Goal: Information Seeking & Learning: Learn about a topic

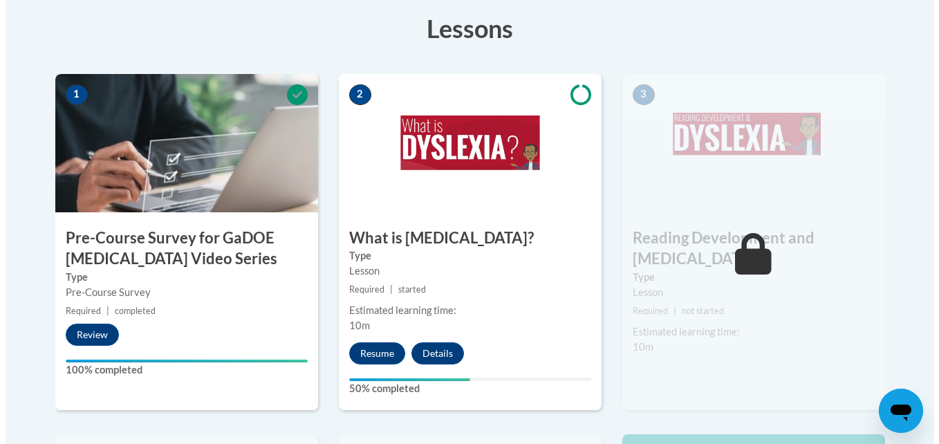
scroll to position [420, 0]
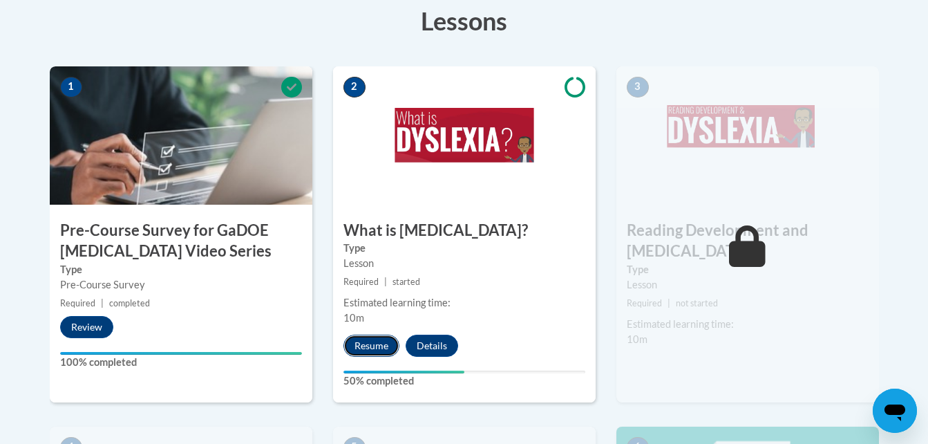
click at [366, 351] on button "Resume" at bounding box center [372, 346] width 56 height 22
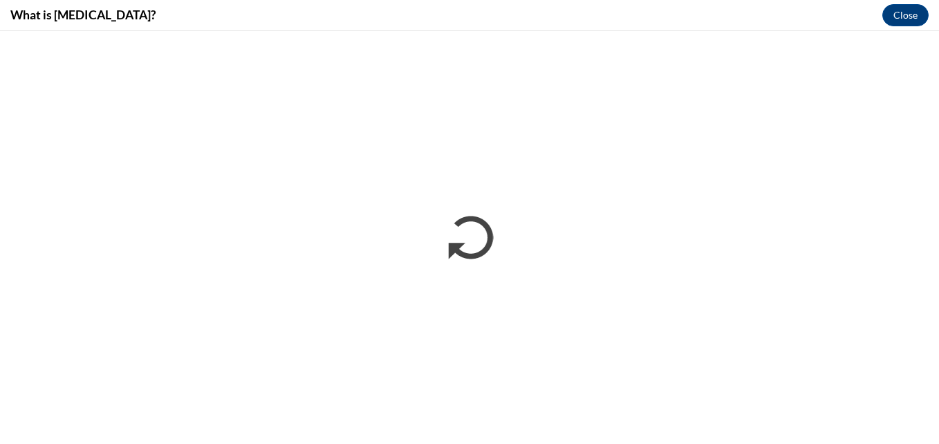
scroll to position [0, 0]
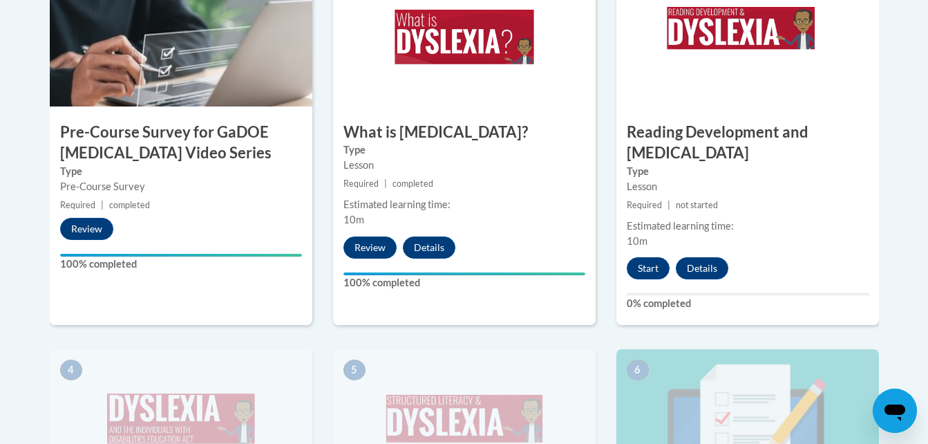
click at [696, 349] on img at bounding box center [748, 418] width 263 height 138
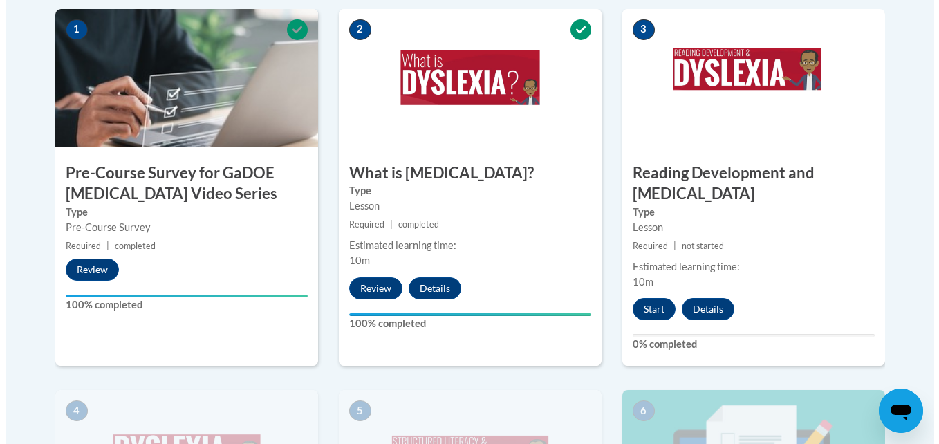
scroll to position [474, 0]
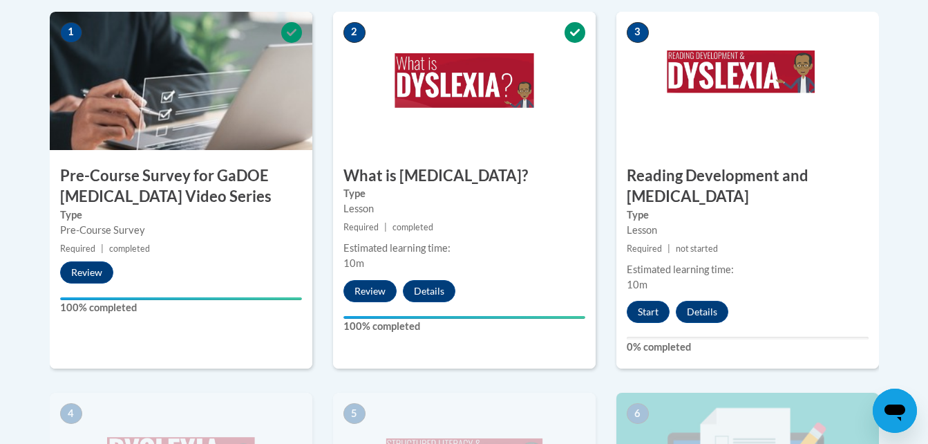
drag, startPoint x: 689, startPoint y: 410, endPoint x: 647, endPoint y: 217, distance: 197.3
click at [647, 217] on div "3 Reading Development and [MEDICAL_DATA] Type Lesson Required | not started Est…" at bounding box center [748, 190] width 263 height 357
click at [644, 301] on button "Start" at bounding box center [648, 312] width 43 height 22
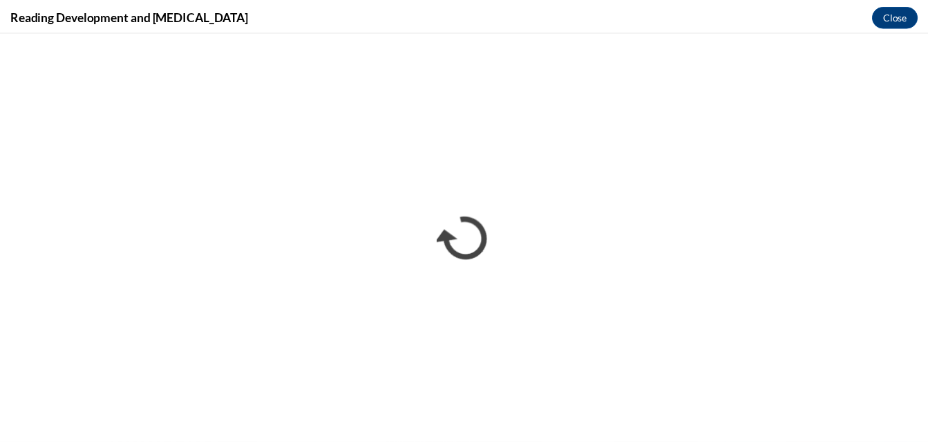
scroll to position [0, 0]
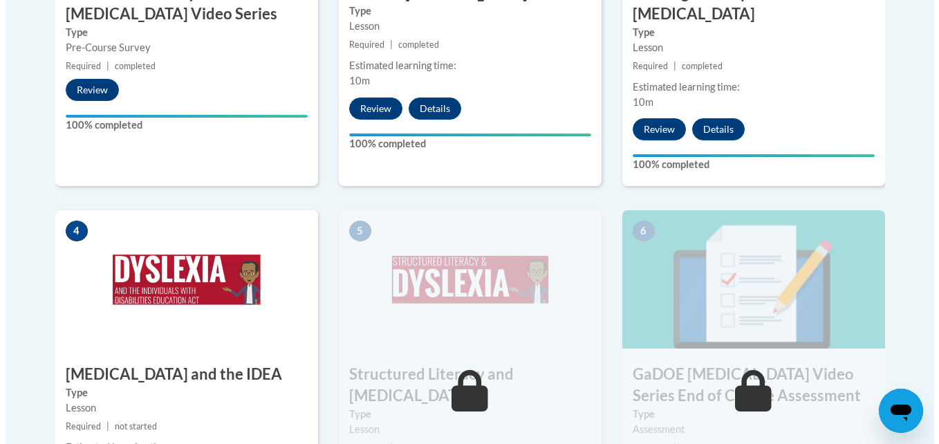
scroll to position [745, 0]
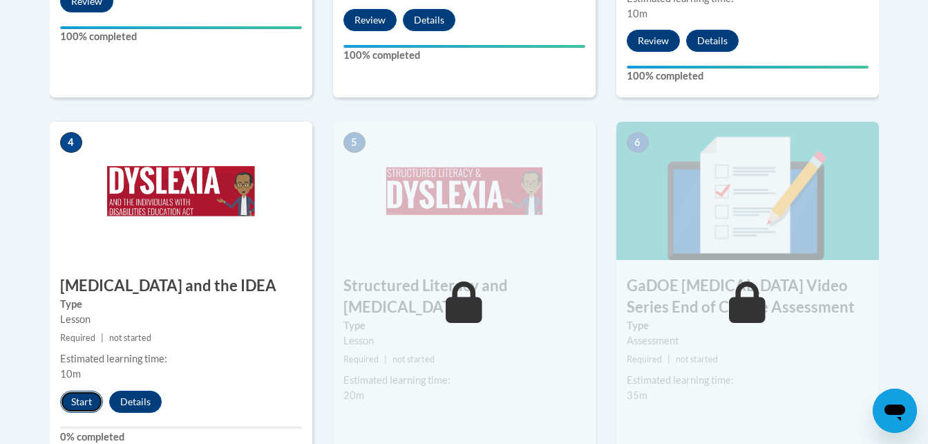
click at [78, 391] on button "Start" at bounding box center [81, 402] width 43 height 22
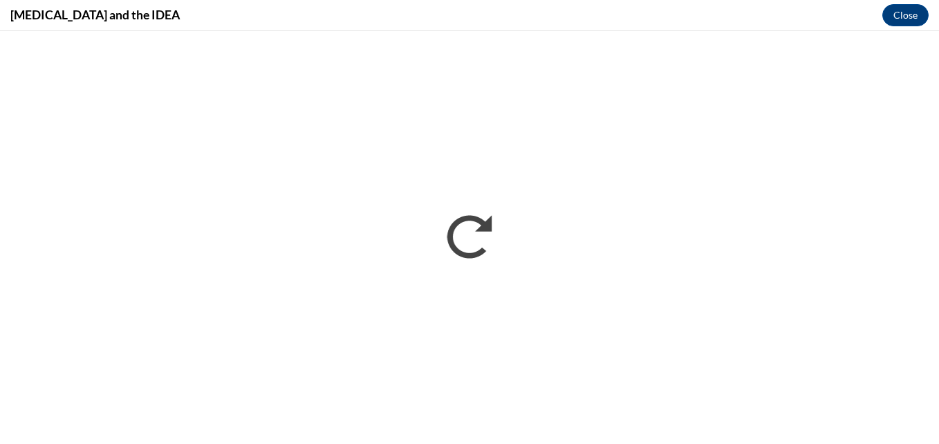
scroll to position [0, 0]
